Goal: Task Accomplishment & Management: Use online tool/utility

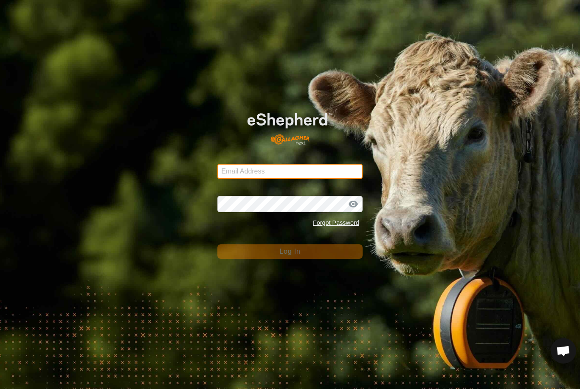
click at [334, 177] on input "Email Address" at bounding box center [289, 171] width 145 height 15
type input "[PERSON_NAME][EMAIL_ADDRESS][DOMAIN_NAME]"
click at [290, 252] on button "Log In" at bounding box center [289, 252] width 145 height 14
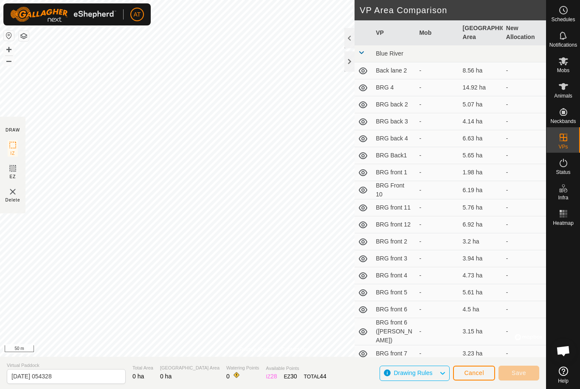
click at [477, 377] on span "Cancel" at bounding box center [474, 373] width 20 height 7
click at [477, 372] on span "Cancel" at bounding box center [474, 373] width 20 height 7
click at [564, 90] on icon at bounding box center [563, 87] width 10 height 10
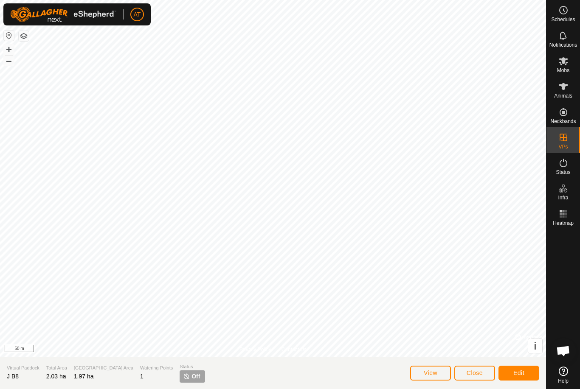
click at [476, 374] on span "Close" at bounding box center [475, 373] width 16 height 7
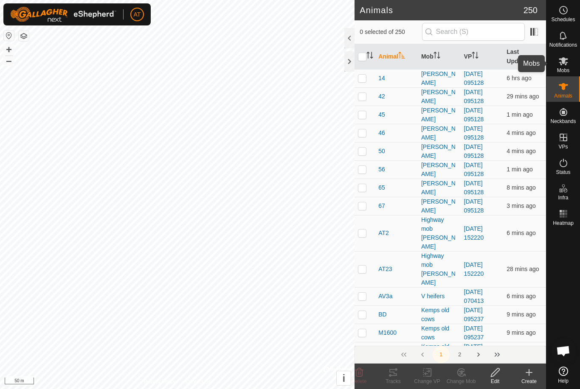
click at [568, 65] on icon at bounding box center [563, 61] width 10 height 10
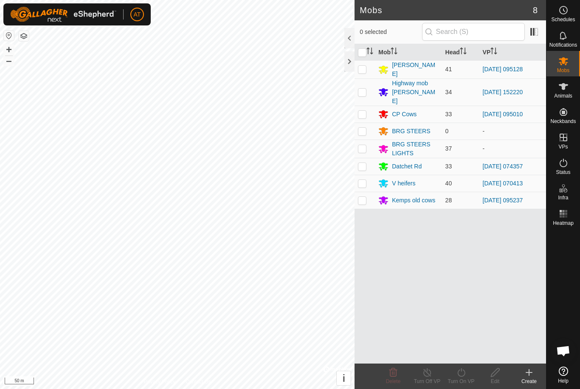
click at [366, 70] on p-checkbox at bounding box center [362, 69] width 8 height 7
checkbox input "true"
click at [462, 374] on icon at bounding box center [461, 373] width 11 height 10
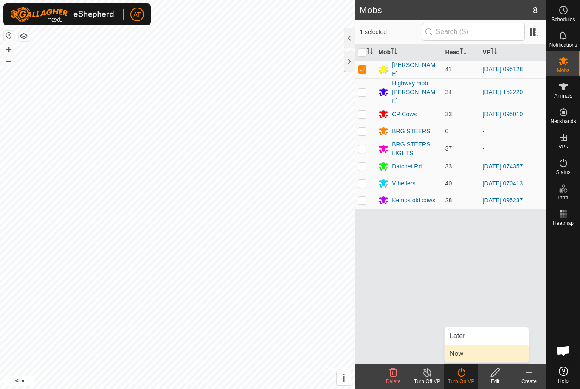
click at [463, 355] on span "Now" at bounding box center [457, 354] width 14 height 10
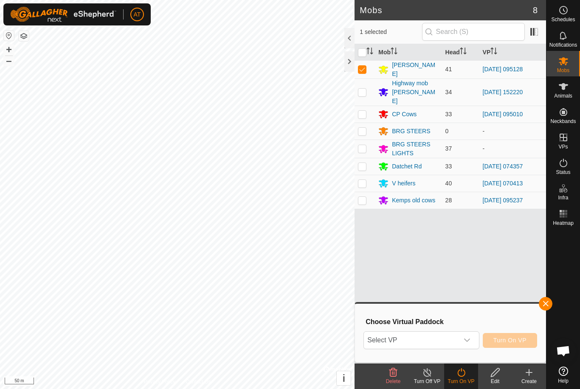
click at [433, 342] on span "Select VP" at bounding box center [411, 340] width 94 height 17
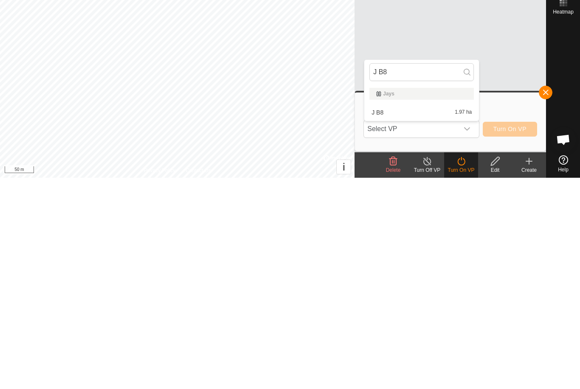
type input "J B8"
click at [442, 319] on div "J B8 1.97 ha" at bounding box center [421, 324] width 104 height 10
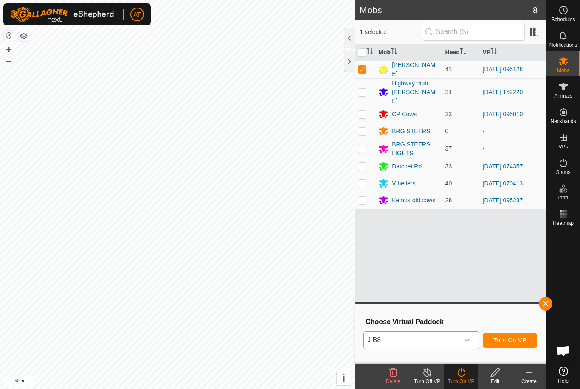
click at [501, 338] on span "Turn On VP" at bounding box center [509, 340] width 33 height 7
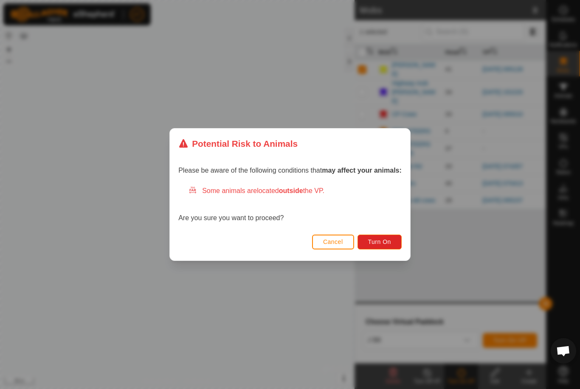
click at [390, 254] on div "Cancel Turn On" at bounding box center [290, 246] width 240 height 29
click at [396, 245] on button "Turn On" at bounding box center [379, 242] width 44 height 15
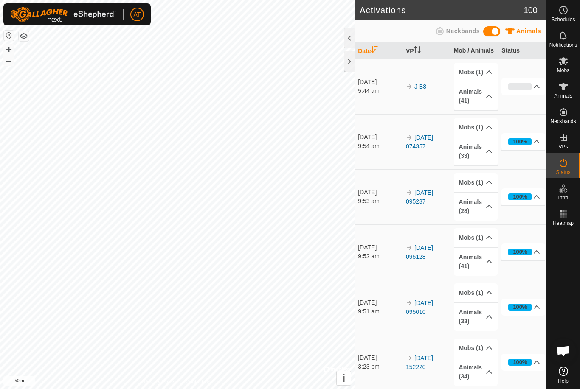
click at [352, 61] on div at bounding box center [349, 61] width 10 height 20
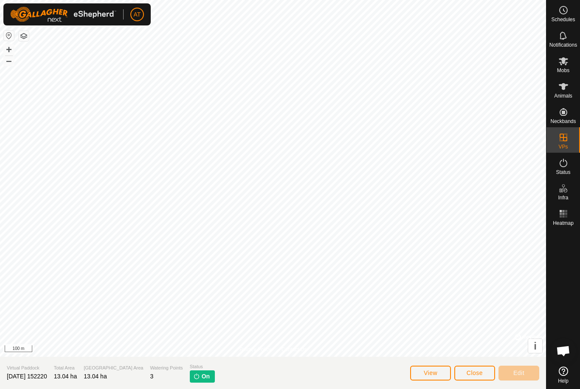
click at [467, 372] on span "Close" at bounding box center [475, 373] width 16 height 7
click at [475, 373] on span "Close" at bounding box center [475, 373] width 16 height 7
click at [469, 373] on span "Close" at bounding box center [475, 373] width 16 height 7
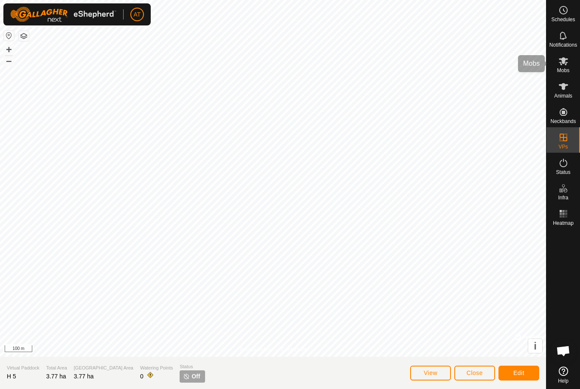
click at [566, 65] on icon at bounding box center [563, 61] width 10 height 10
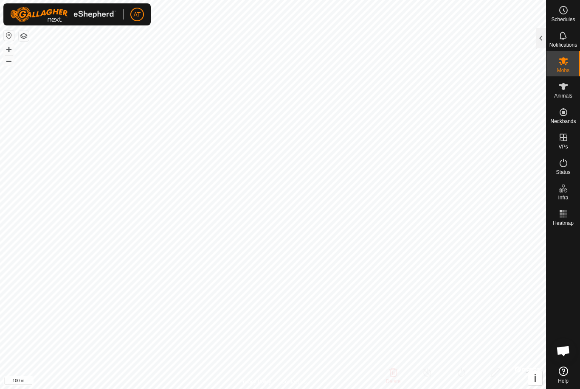
click at [536, 37] on div at bounding box center [541, 38] width 10 height 20
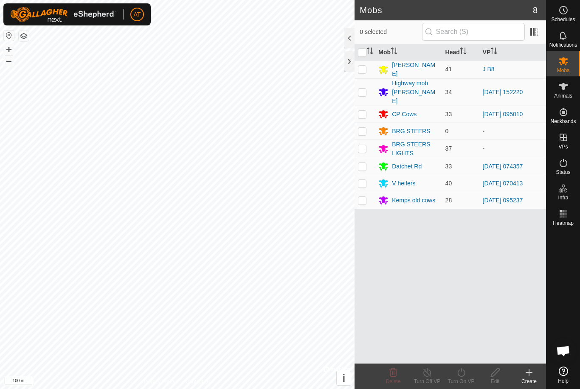
click at [363, 90] on p-checkbox at bounding box center [362, 92] width 8 height 7
checkbox input "true"
click at [462, 377] on icon at bounding box center [461, 373] width 11 height 10
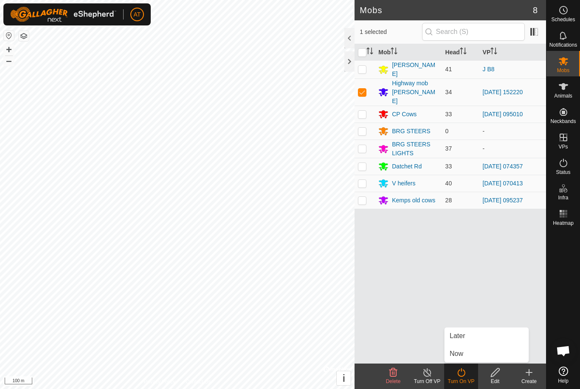
click at [463, 356] on span "Now" at bounding box center [457, 354] width 14 height 10
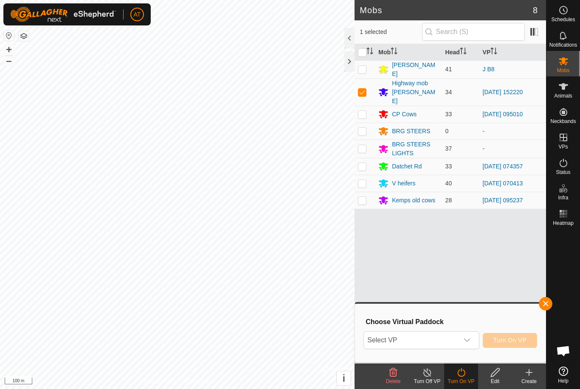
click at [438, 338] on span "Select VP" at bounding box center [411, 340] width 94 height 17
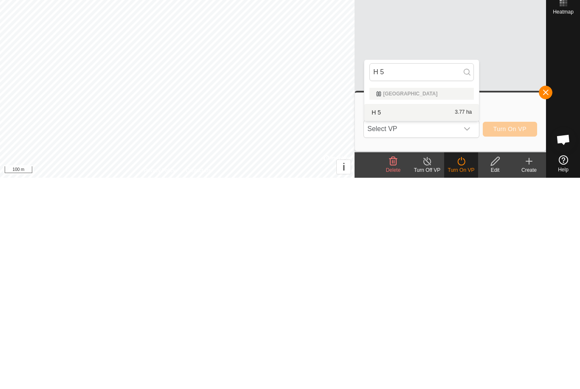
type input "H 5"
click at [432, 319] on div "H 5 3.77 ha" at bounding box center [421, 324] width 104 height 10
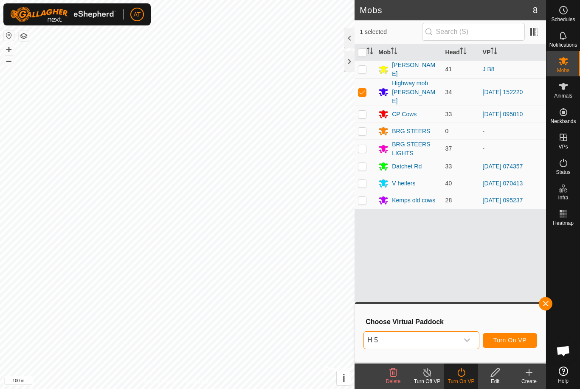
click at [501, 338] on span "Turn On VP" at bounding box center [509, 340] width 33 height 7
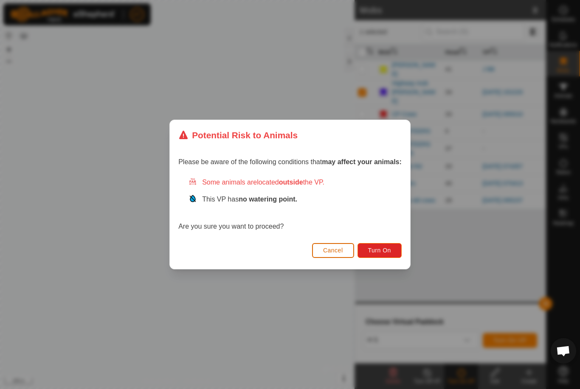
click at [391, 251] on span "Turn On" at bounding box center [379, 250] width 23 height 7
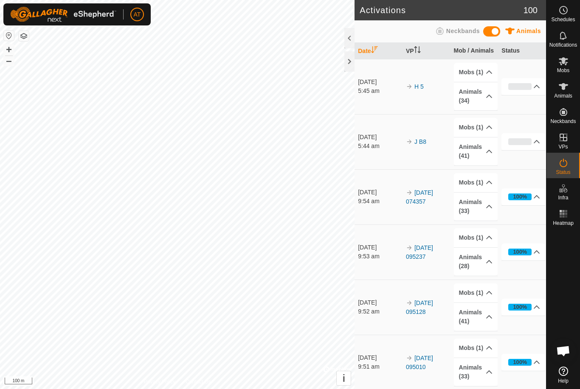
click at [350, 67] on div at bounding box center [349, 61] width 10 height 20
